Goal: Task Accomplishment & Management: Use online tool/utility

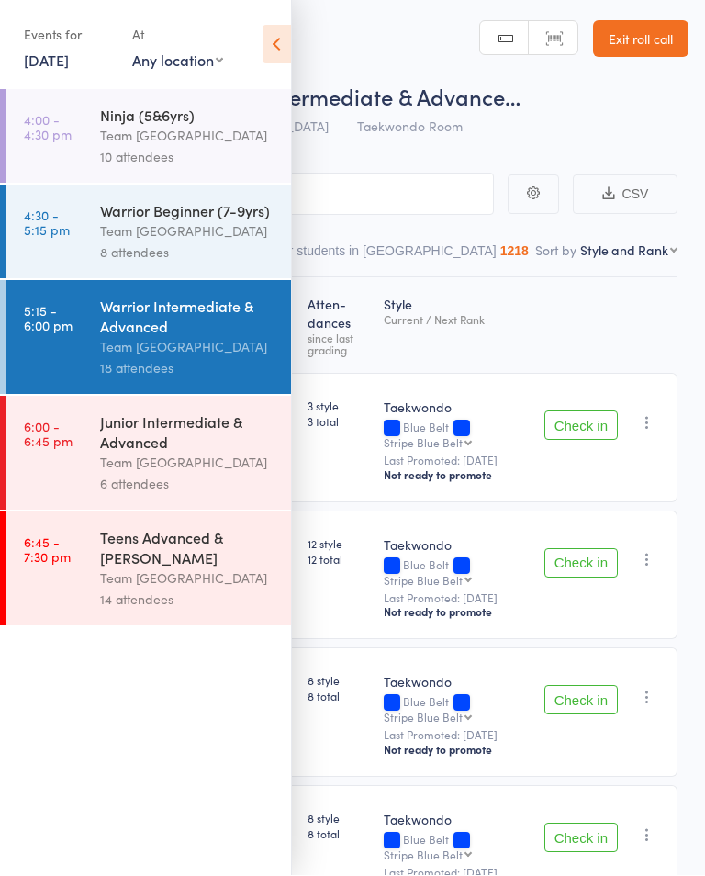
click at [206, 473] on div "Team [GEOGRAPHIC_DATA]" at bounding box center [187, 463] width 175 height 21
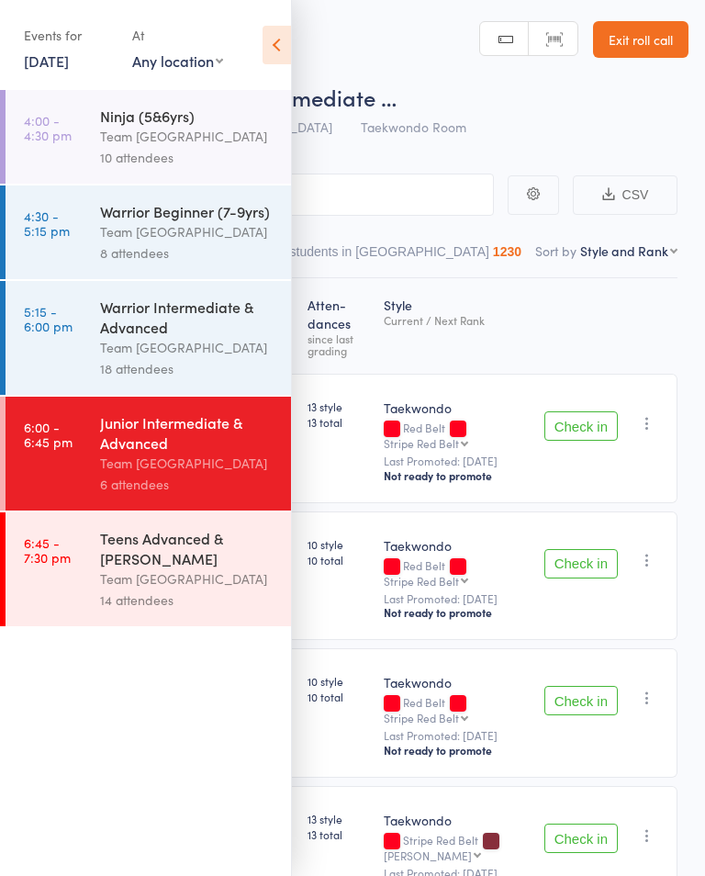
click at [191, 351] on div "Team [GEOGRAPHIC_DATA]" at bounding box center [187, 347] width 175 height 21
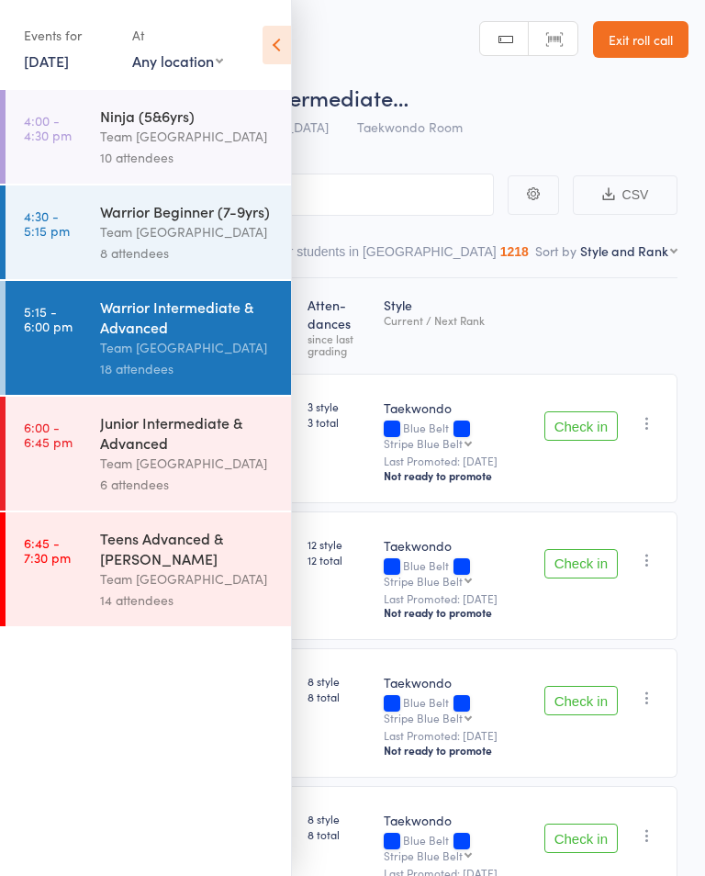
click at [280, 54] on icon at bounding box center [277, 45] width 28 height 39
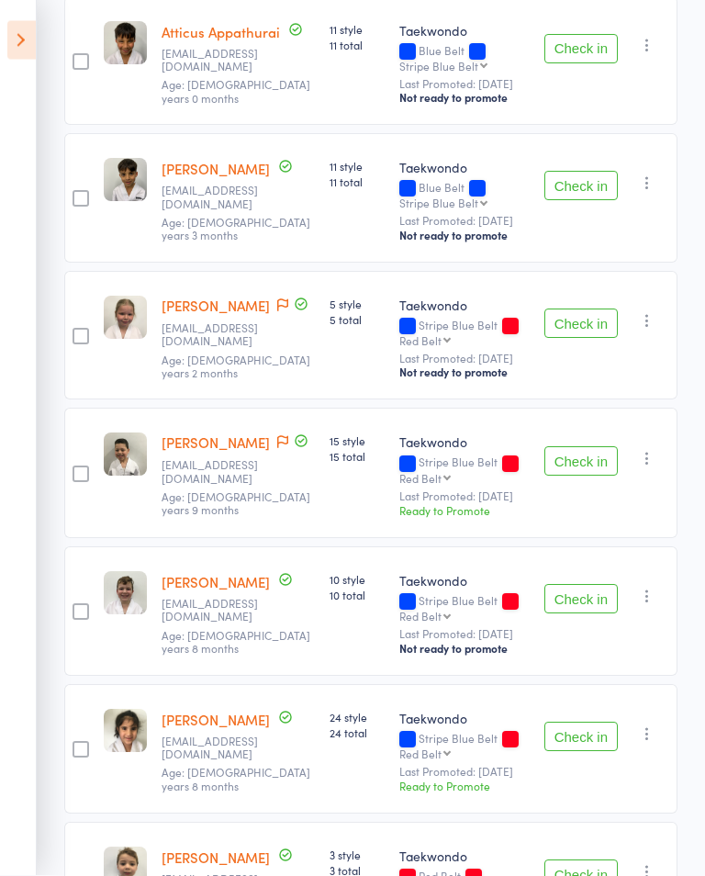
click at [594, 56] on button "Check in" at bounding box center [581, 49] width 73 height 29
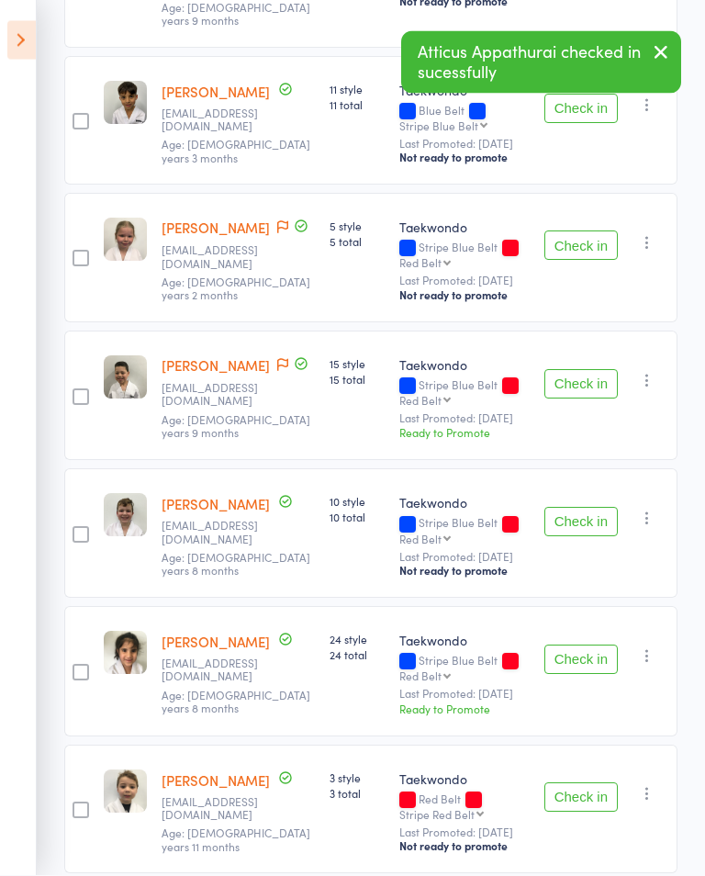
click at [584, 124] on button "Check in" at bounding box center [581, 109] width 73 height 29
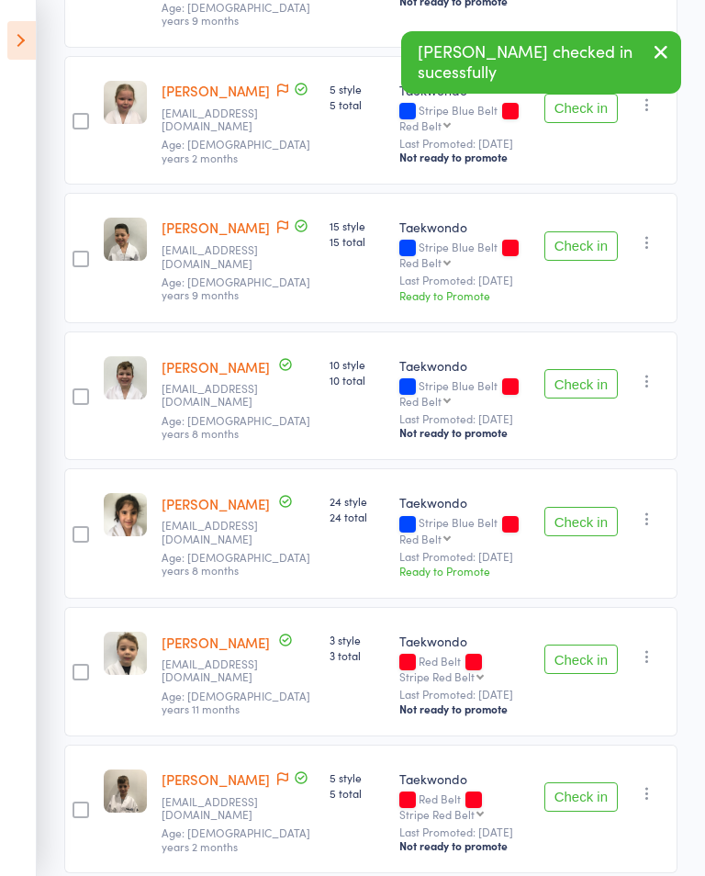
click at [585, 399] on button "Check in" at bounding box center [581, 383] width 73 height 29
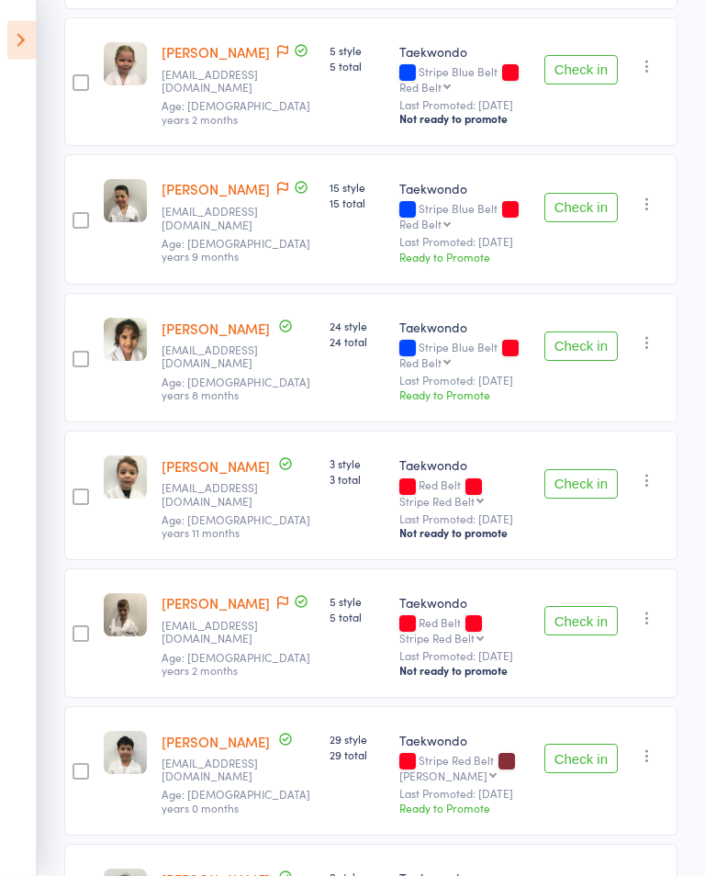
scroll to position [1199, 0]
click at [580, 637] on button "Check in" at bounding box center [581, 622] width 73 height 29
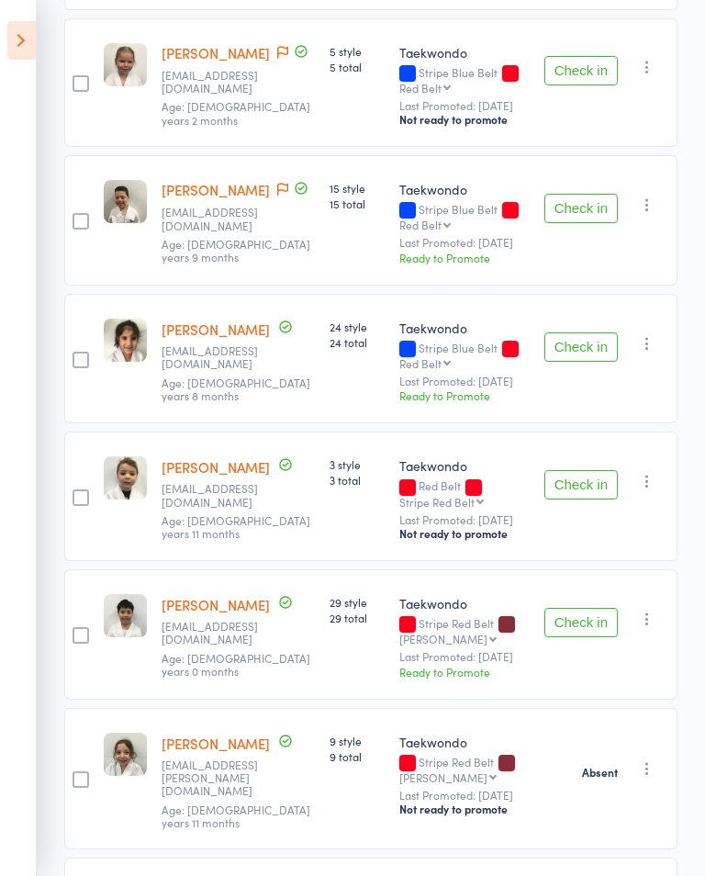
click at [575, 362] on button "Check in" at bounding box center [581, 346] width 73 height 29
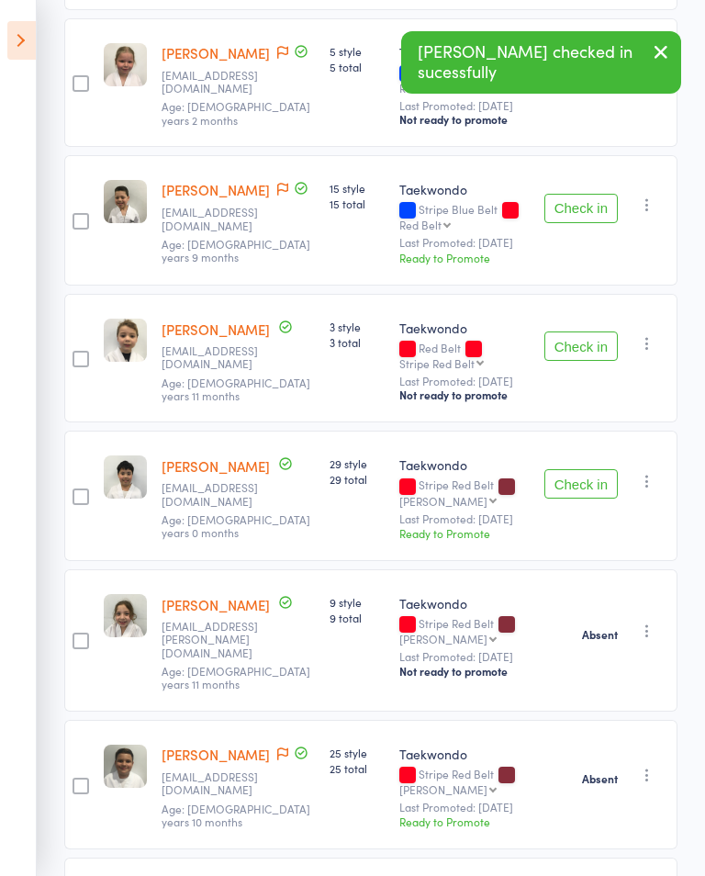
click at [590, 223] on button "Check in" at bounding box center [581, 208] width 73 height 29
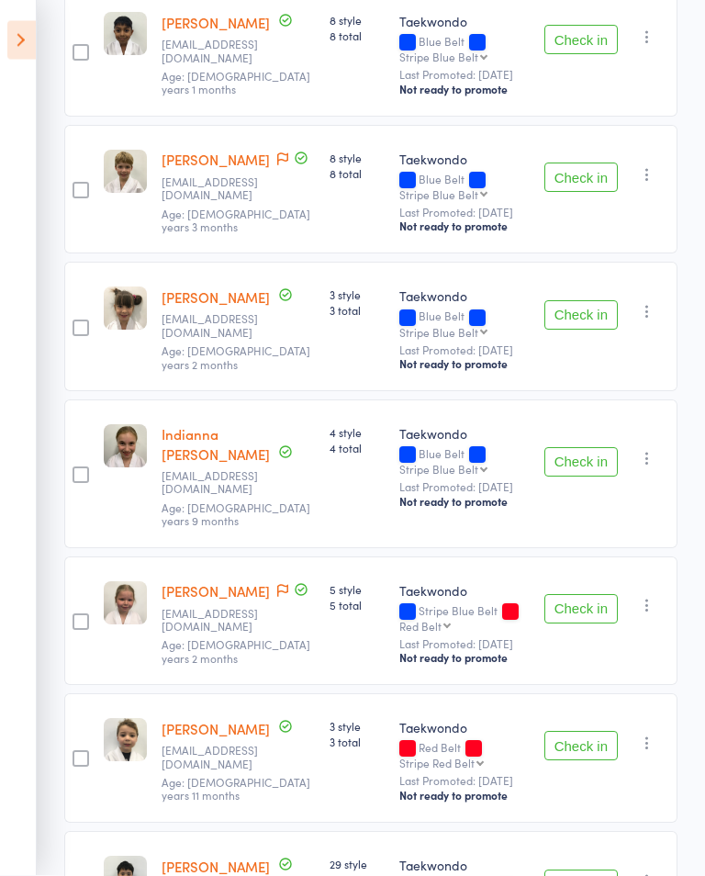
scroll to position [677, 0]
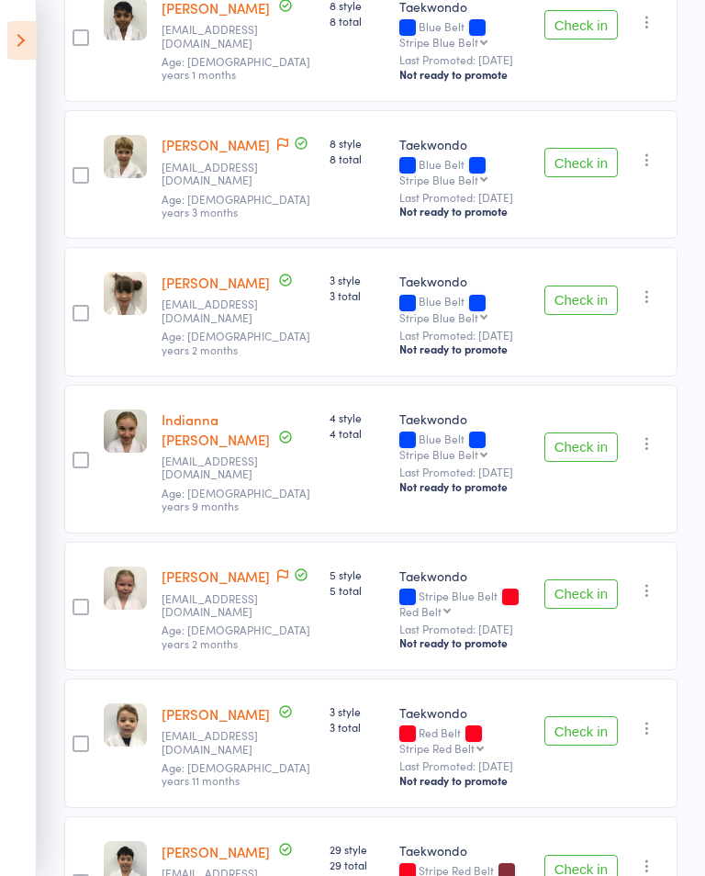
click at [582, 462] on button "Check in" at bounding box center [581, 447] width 73 height 29
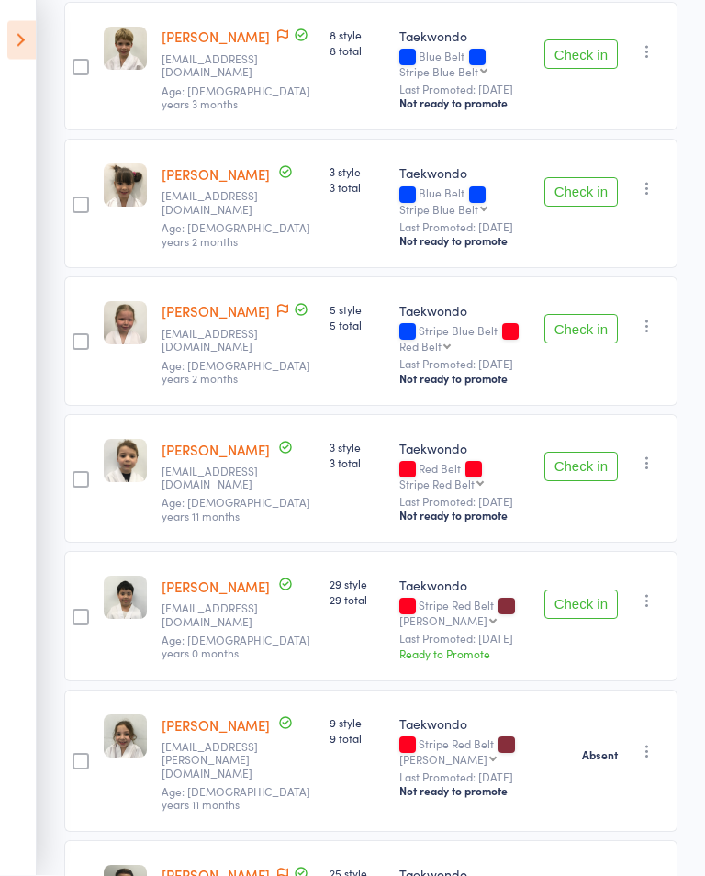
scroll to position [785, 0]
click at [586, 69] on button "Check in" at bounding box center [581, 53] width 73 height 29
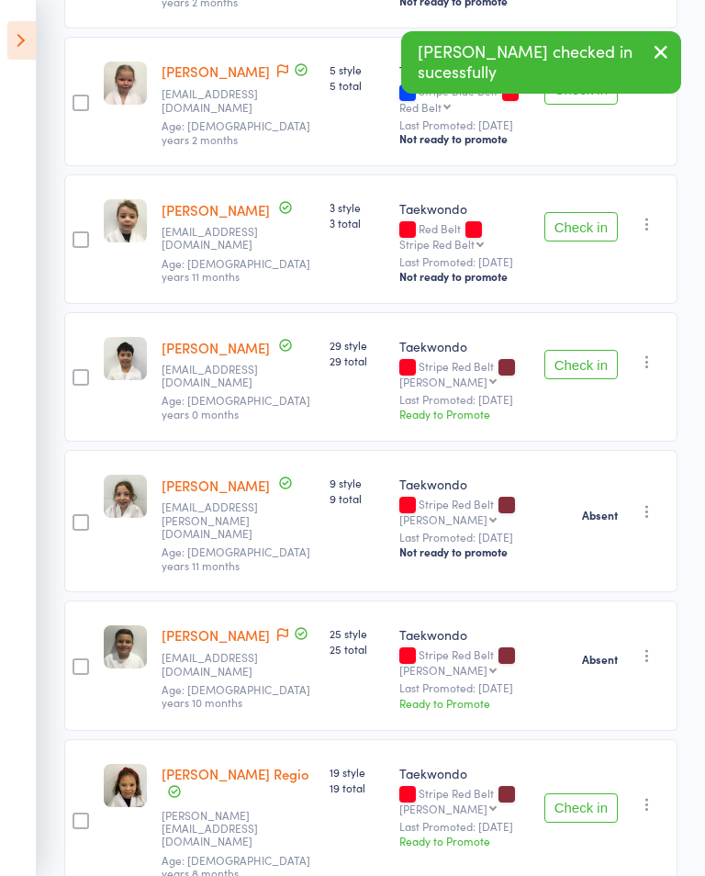
scroll to position [884, 0]
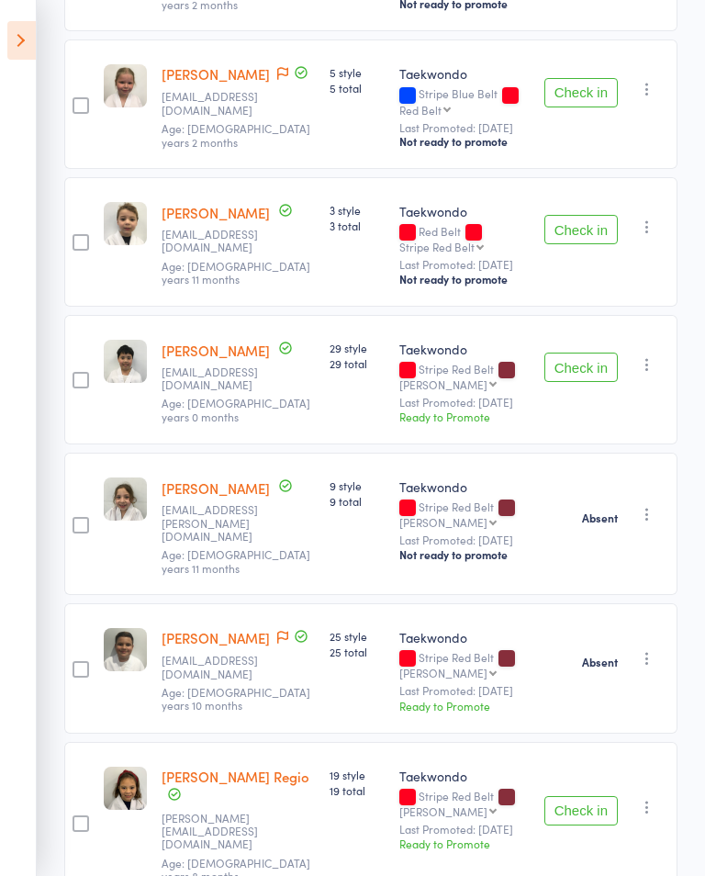
click at [612, 244] on button "Check in" at bounding box center [581, 229] width 73 height 29
click at [593, 382] on button "Check in" at bounding box center [581, 367] width 73 height 29
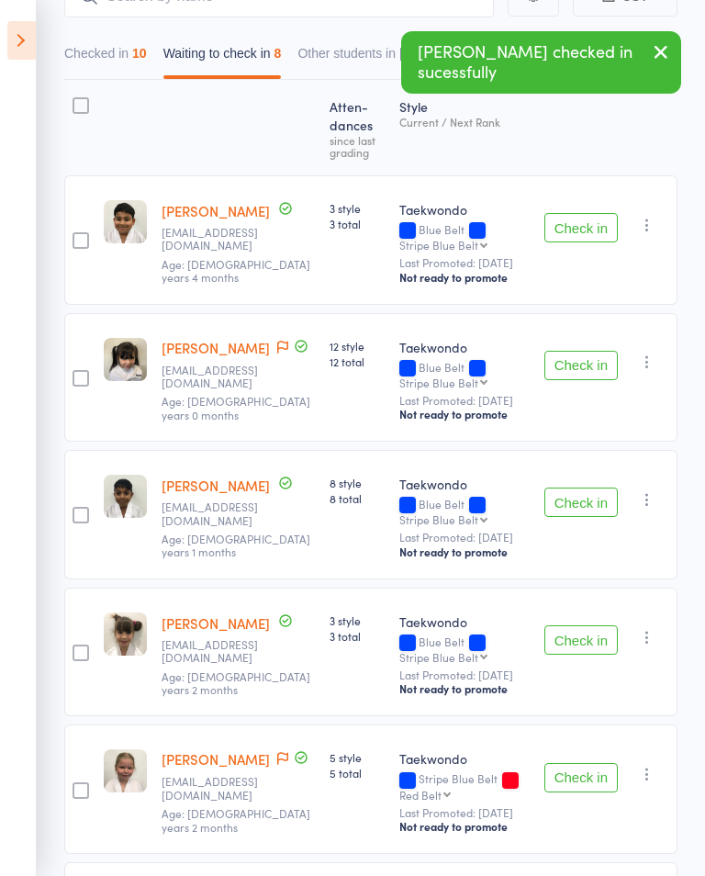
scroll to position [200, 0]
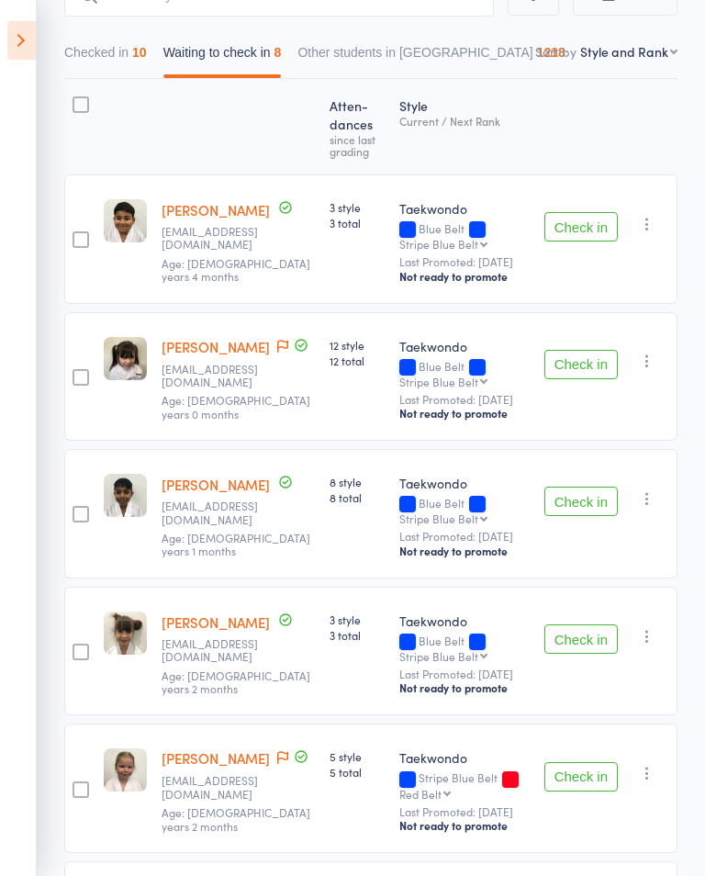
click at [588, 379] on button "Check in" at bounding box center [581, 364] width 73 height 29
